Goal: Task Accomplishment & Management: Use online tool/utility

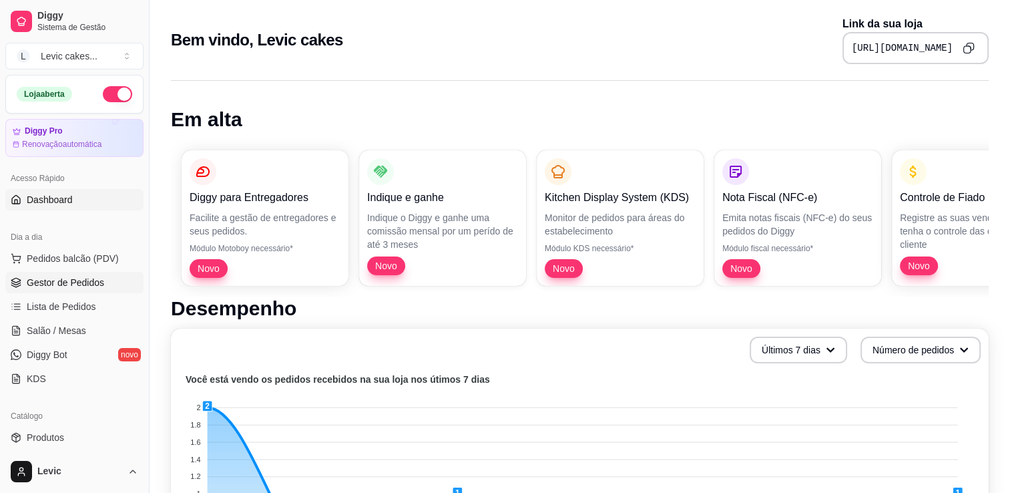
click at [61, 283] on span "Gestor de Pedidos" at bounding box center [65, 282] width 77 height 13
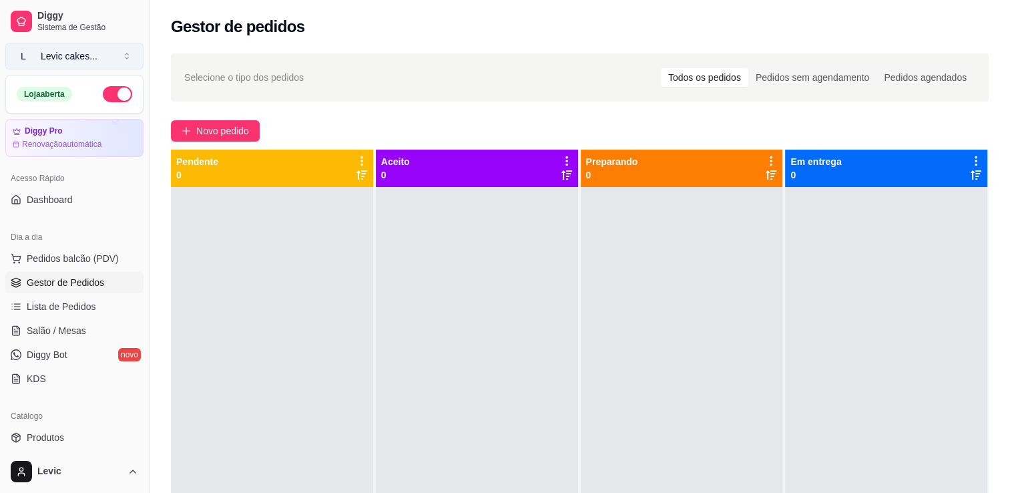
click at [69, 56] on div "Levic cakes ..." at bounding box center [69, 55] width 57 height 13
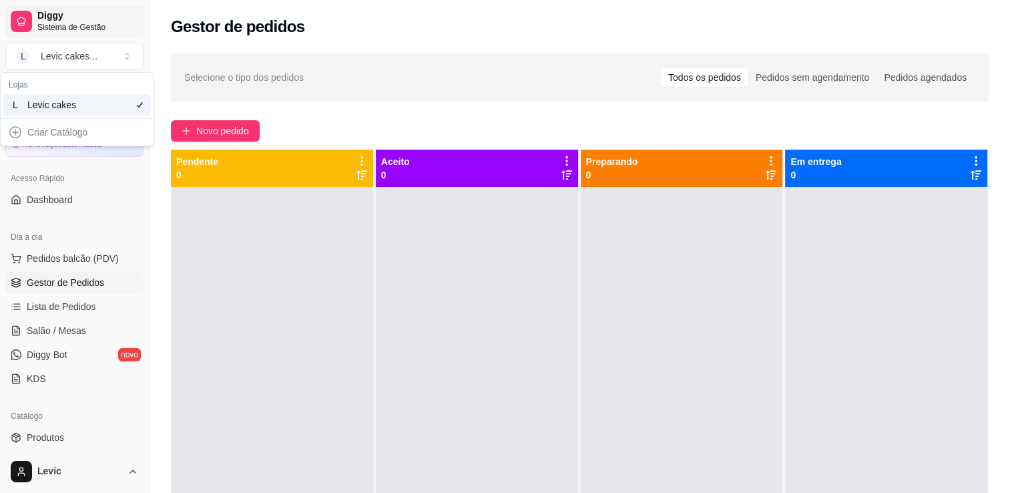
click at [74, 19] on span "Diggy" at bounding box center [87, 16] width 101 height 12
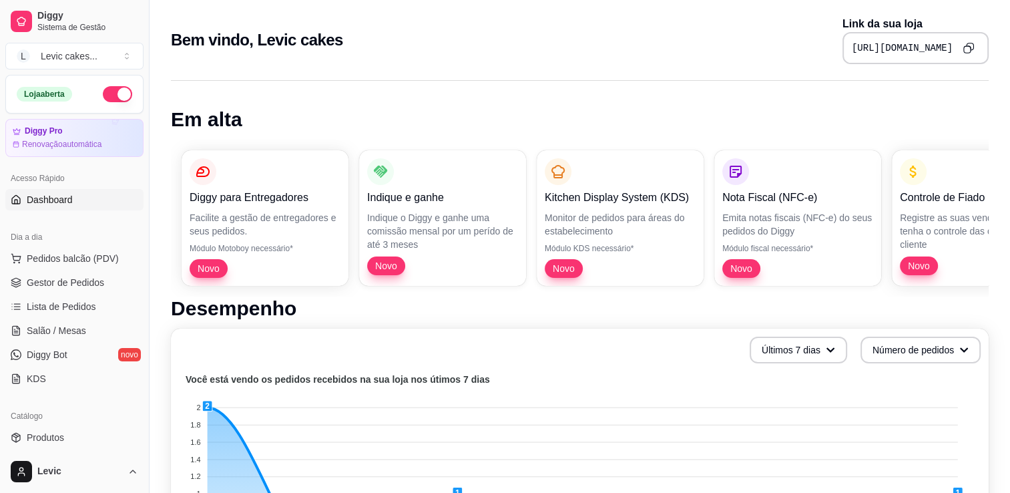
click at [970, 52] on icon "Copy to clipboard" at bounding box center [967, 49] width 7 height 7
click at [39, 254] on span "Pedidos balcão (PDV)" at bounding box center [73, 258] width 92 height 13
